Goal: Information Seeking & Learning: Learn about a topic

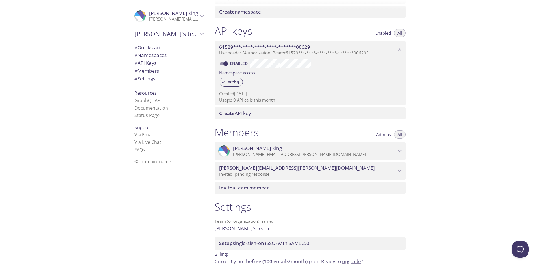
scroll to position [152, 0]
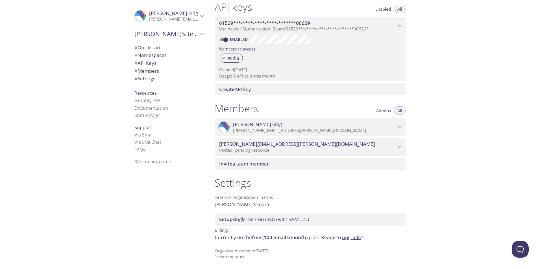
drag, startPoint x: 139, startPoint y: 19, endPoint x: 111, endPoint y: 43, distance: 37.2
click at [111, 43] on div ".cls-1 { fill: #6d5ca8; } .cls-2 { fill: #3fc191; } .cls-3 { fill: #3b4752; } .…" at bounding box center [105, 134] width 210 height 269
click at [490, 150] on div "Quickstart Send a test email to [EMAIL_ADDRESS][DOMAIN_NAME] and then click her…" at bounding box center [375, 134] width 330 height 269
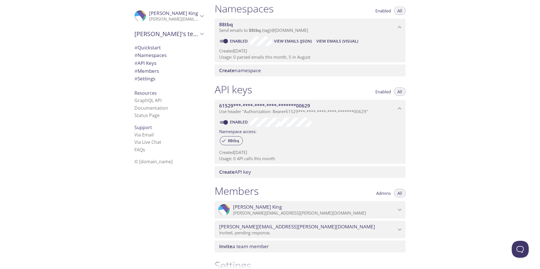
scroll to position [67, 0]
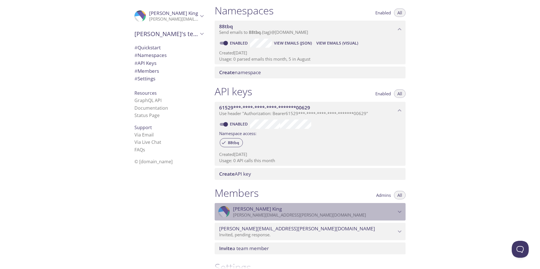
click at [402, 210] on icon "Josh King" at bounding box center [399, 211] width 7 height 7
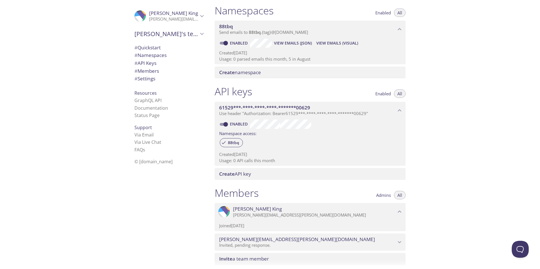
scroll to position [95, 0]
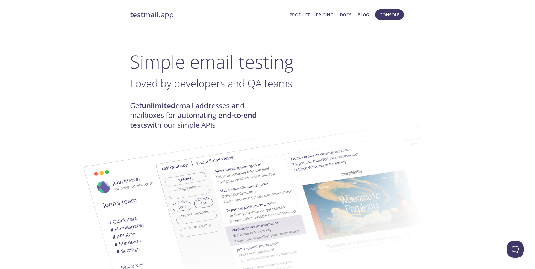
click at [323, 17] on link "Pricing" at bounding box center [325, 14] width 18 height 7
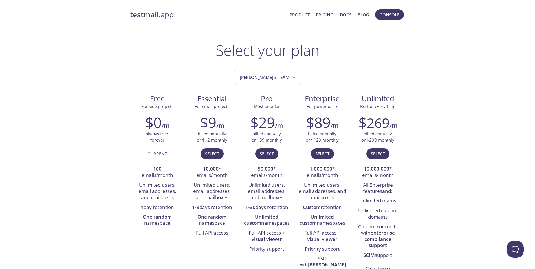
click at [327, 123] on h2 "$89" at bounding box center [318, 122] width 25 height 17
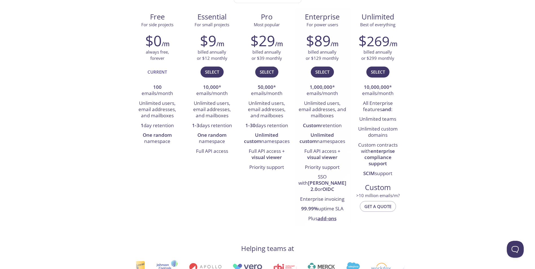
scroll to position [85, 0]
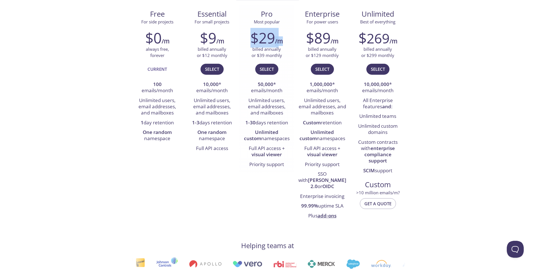
drag, startPoint x: 285, startPoint y: 42, endPoint x: 245, endPoint y: 38, distance: 40.6
click at [245, 38] on div "$29 /m" at bounding box center [267, 37] width 46 height 17
copy div "$29 /m"
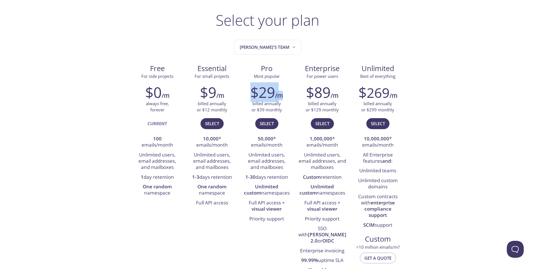
scroll to position [28, 0]
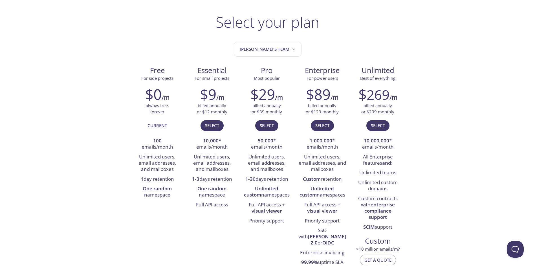
click at [143, 205] on div "Free For side projects $0 /m always free, forever Current 100 emails/month Unli…" at bounding box center [268, 171] width 276 height 220
